Goal: Information Seeking & Learning: Learn about a topic

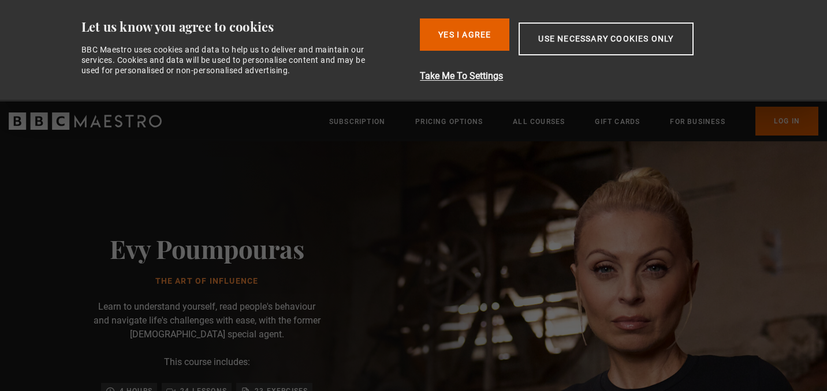
click at [565, 42] on button "Use necessary cookies only" at bounding box center [605, 39] width 174 height 33
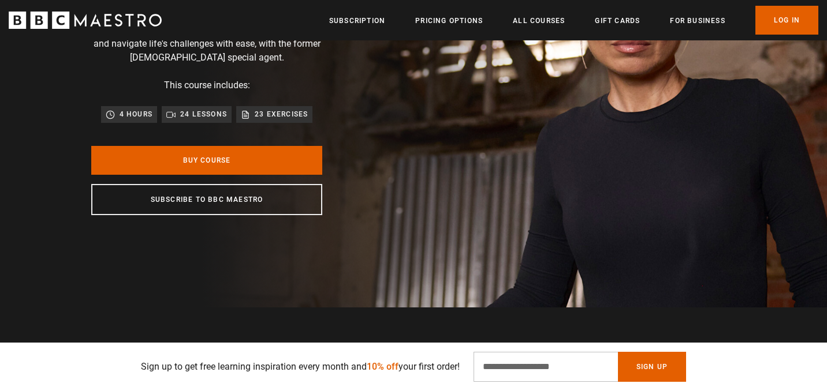
scroll to position [186, 0]
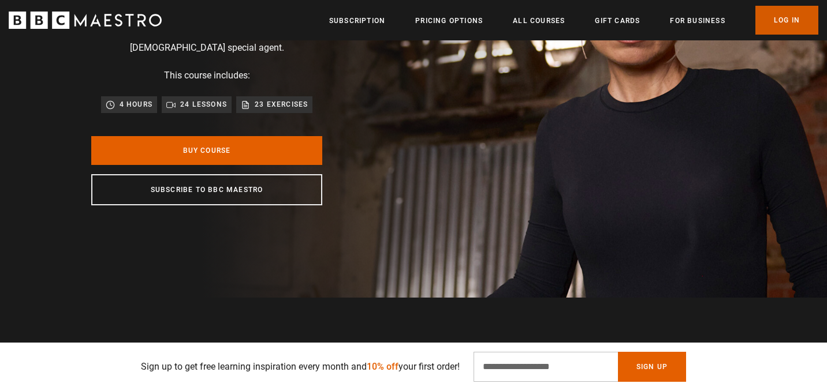
click at [791, 17] on link "Log In" at bounding box center [786, 20] width 63 height 29
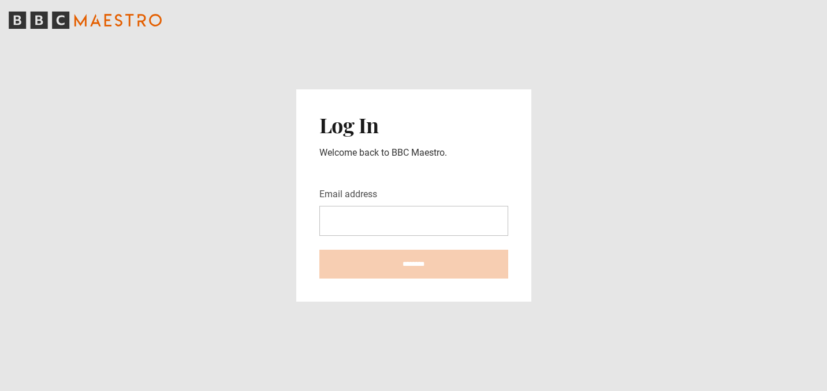
click at [397, 215] on input "Email address" at bounding box center [413, 221] width 189 height 30
type input "**********"
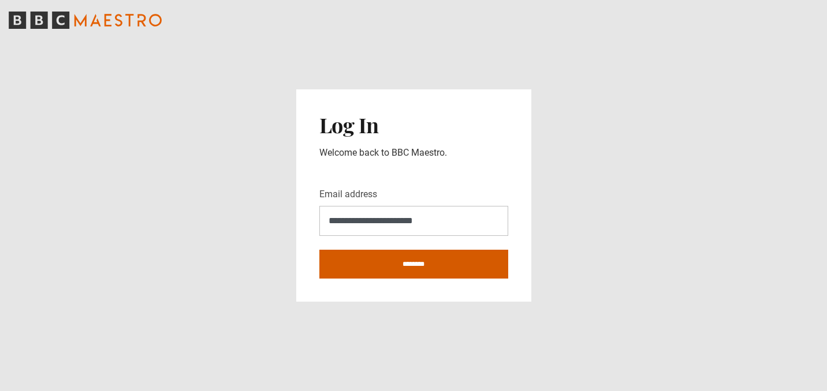
click at [399, 264] on input "********" at bounding box center [413, 264] width 189 height 29
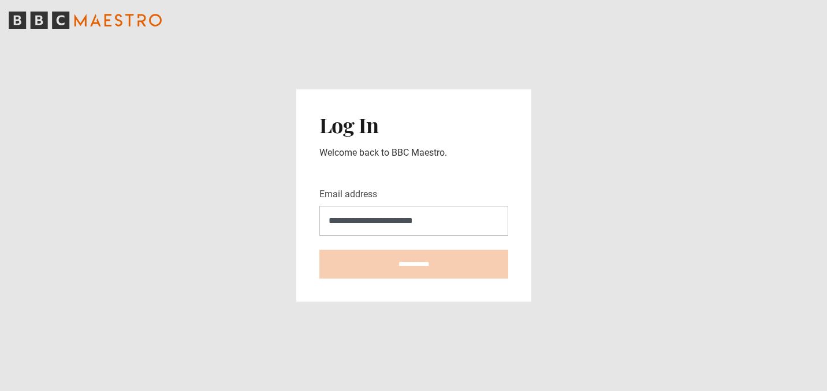
type input "********"
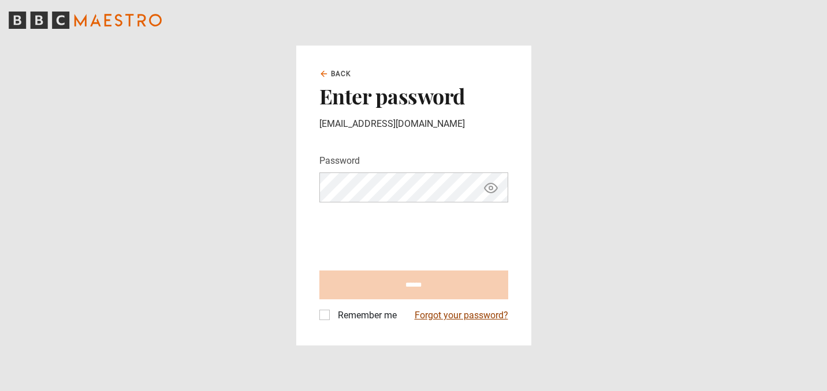
click at [460, 318] on link "Forgot your password?" at bounding box center [461, 316] width 94 height 14
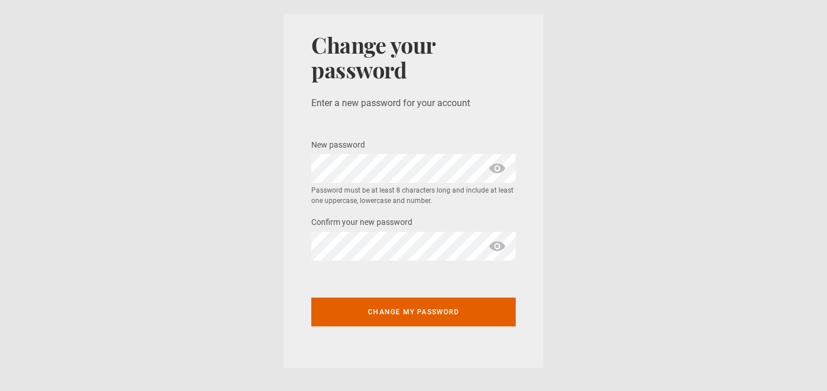
click at [505, 166] on span "show password" at bounding box center [497, 168] width 18 height 29
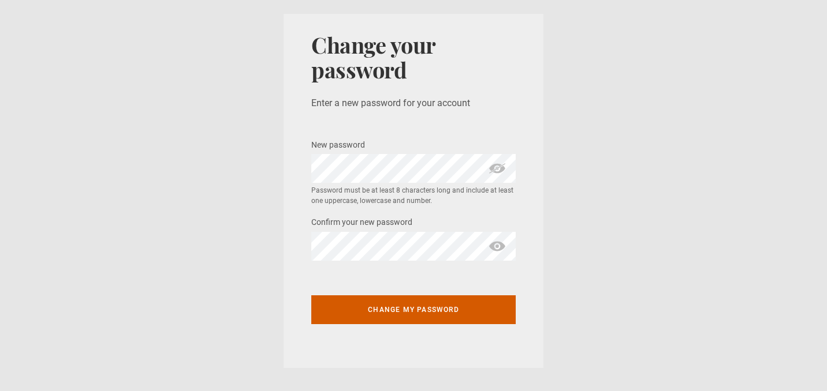
click at [421, 311] on button "Change my password" at bounding box center [413, 310] width 204 height 29
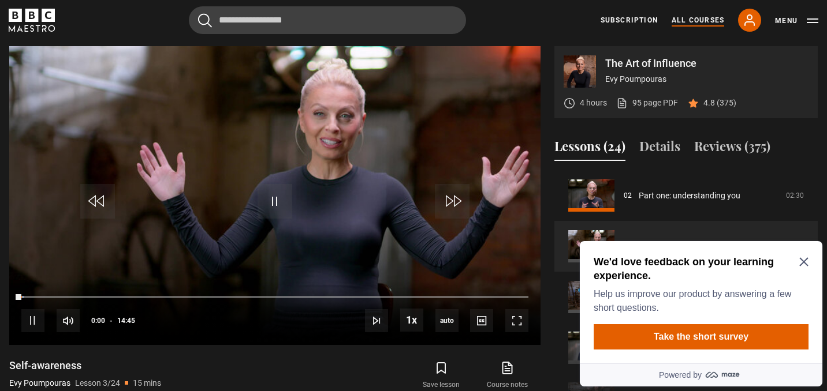
click at [697, 20] on link "All Courses" at bounding box center [697, 20] width 53 height 10
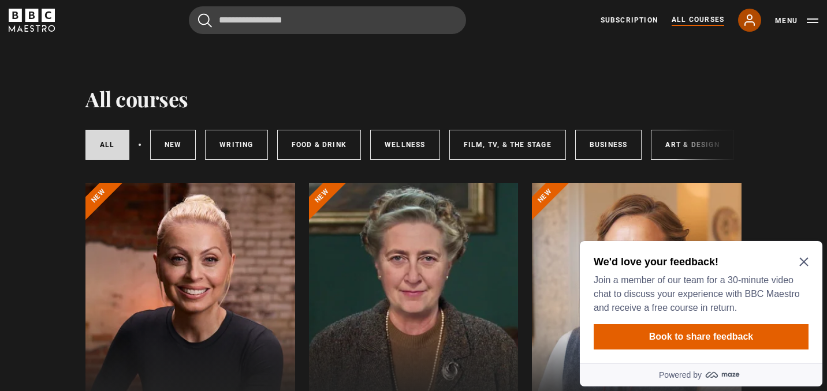
click at [742, 21] on link "My Account" at bounding box center [749, 20] width 23 height 23
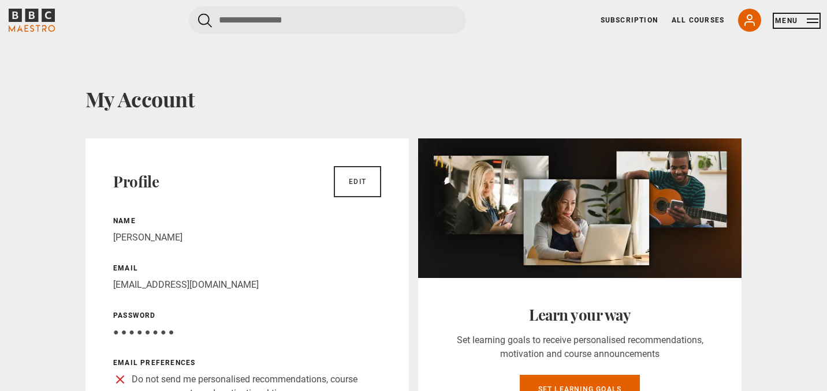
click at [813, 19] on button "Menu" at bounding box center [796, 21] width 43 height 12
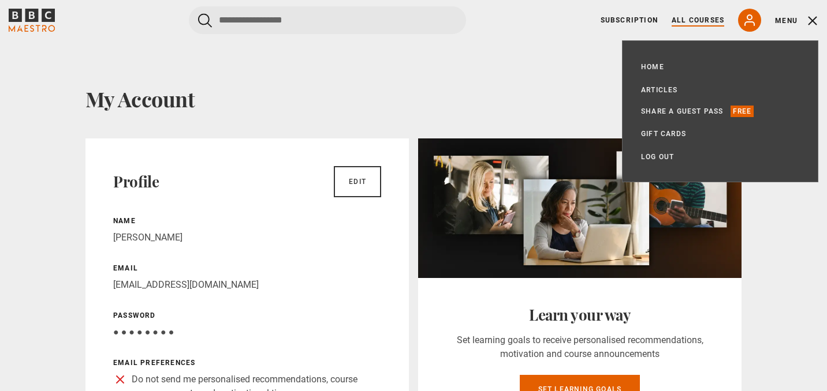
click at [704, 21] on link "All Courses" at bounding box center [697, 20] width 53 height 10
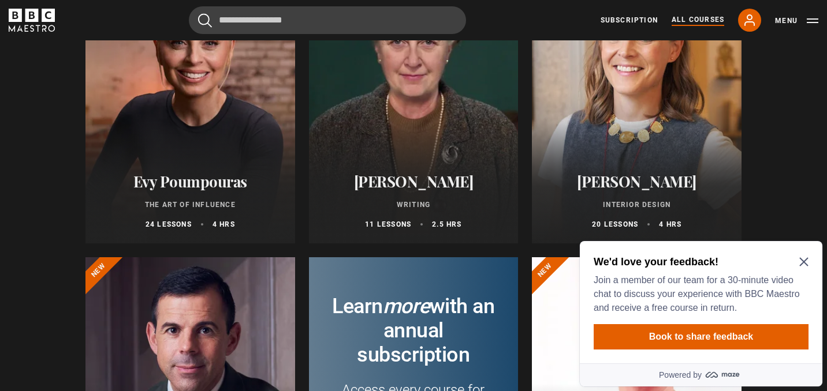
scroll to position [225, 0]
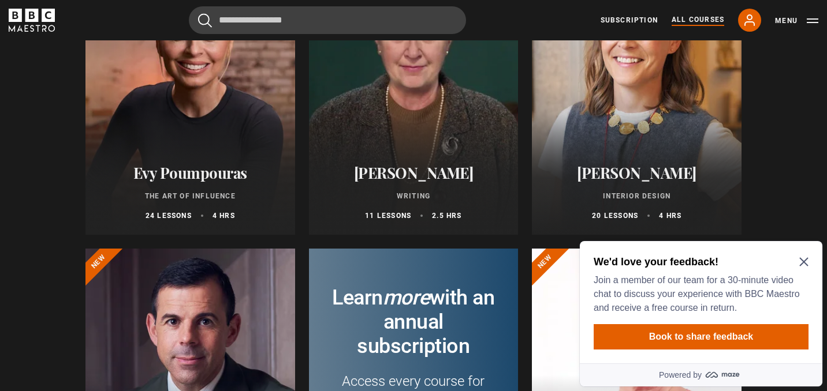
click at [171, 99] on div at bounding box center [190, 96] width 210 height 277
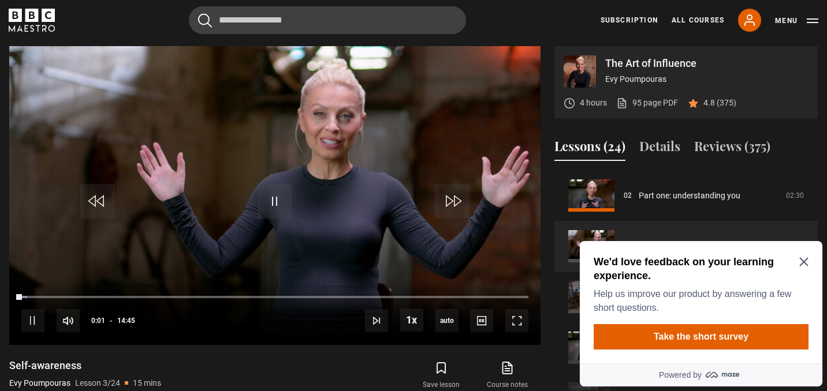
click at [801, 260] on icon "Close Maze Prompt" at bounding box center [803, 262] width 9 height 9
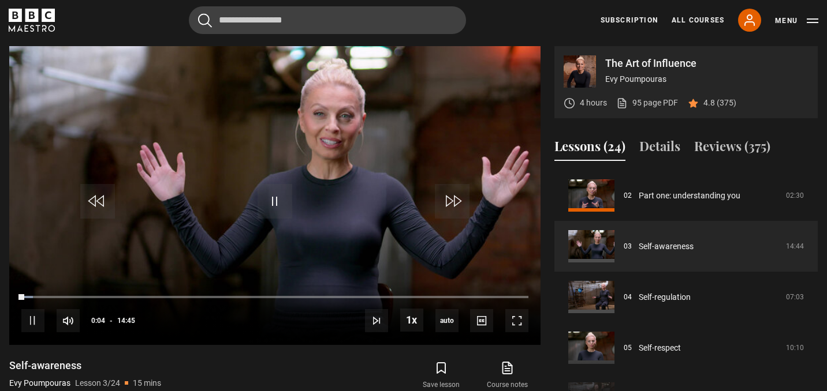
click at [573, 81] on img at bounding box center [579, 71] width 32 height 32
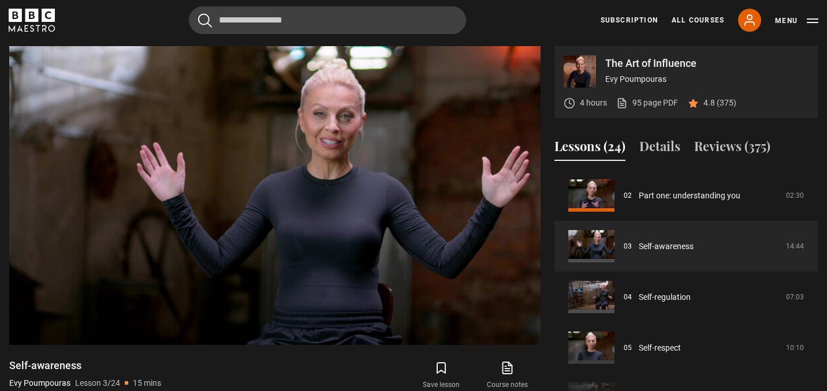
click at [620, 69] on div "The Art of Influence Evy Poumpouras" at bounding box center [706, 71] width 203 height 32
click at [621, 81] on p "Evy Poumpouras" at bounding box center [706, 79] width 203 height 12
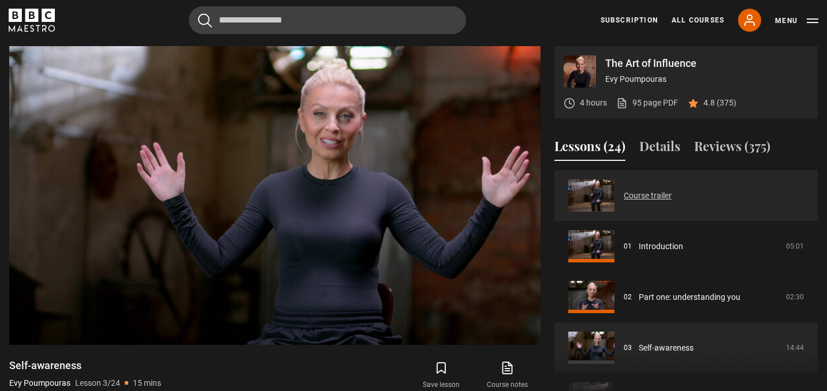
click at [623, 196] on link "Course trailer" at bounding box center [647, 196] width 48 height 12
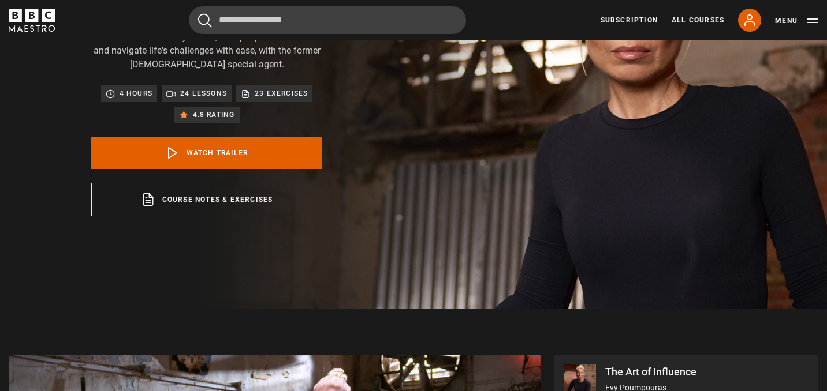
scroll to position [143, 0]
